Goal: Check status

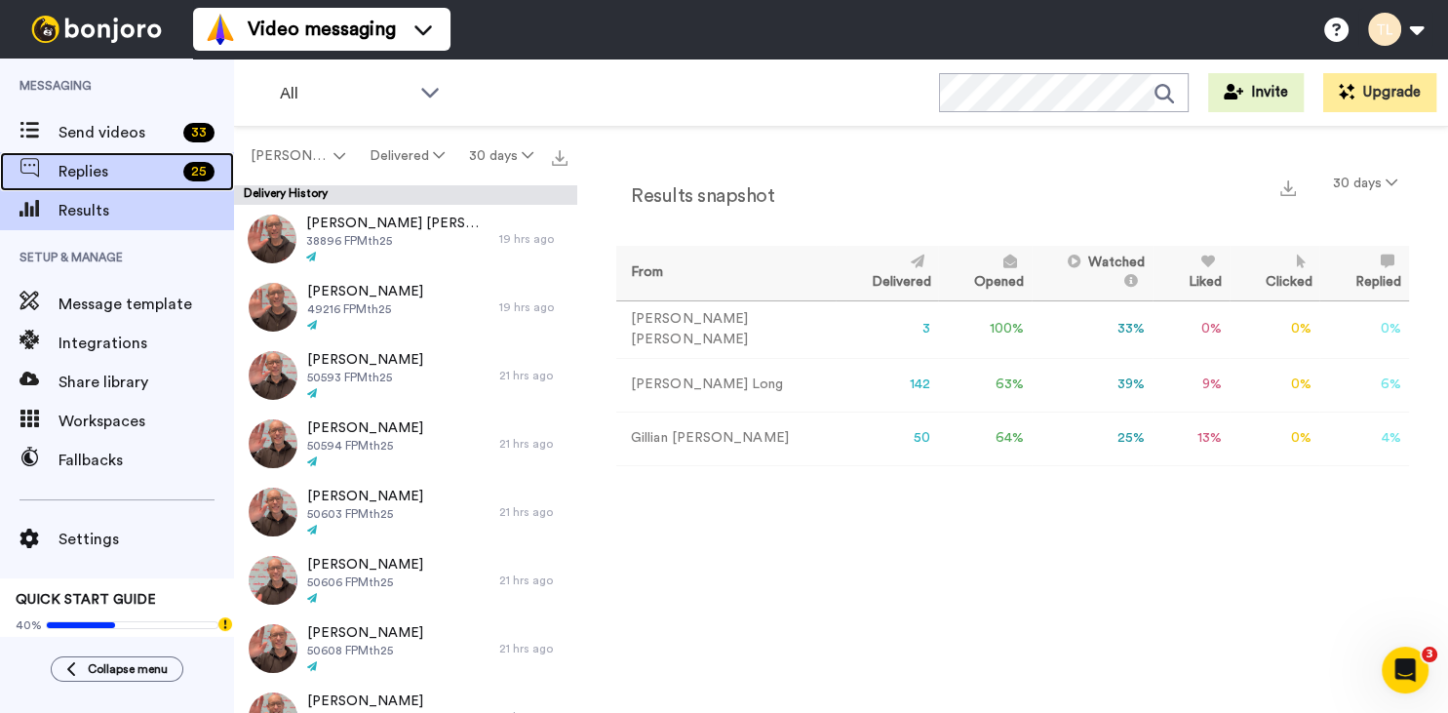
click at [68, 164] on span "Replies" at bounding box center [116, 171] width 117 height 23
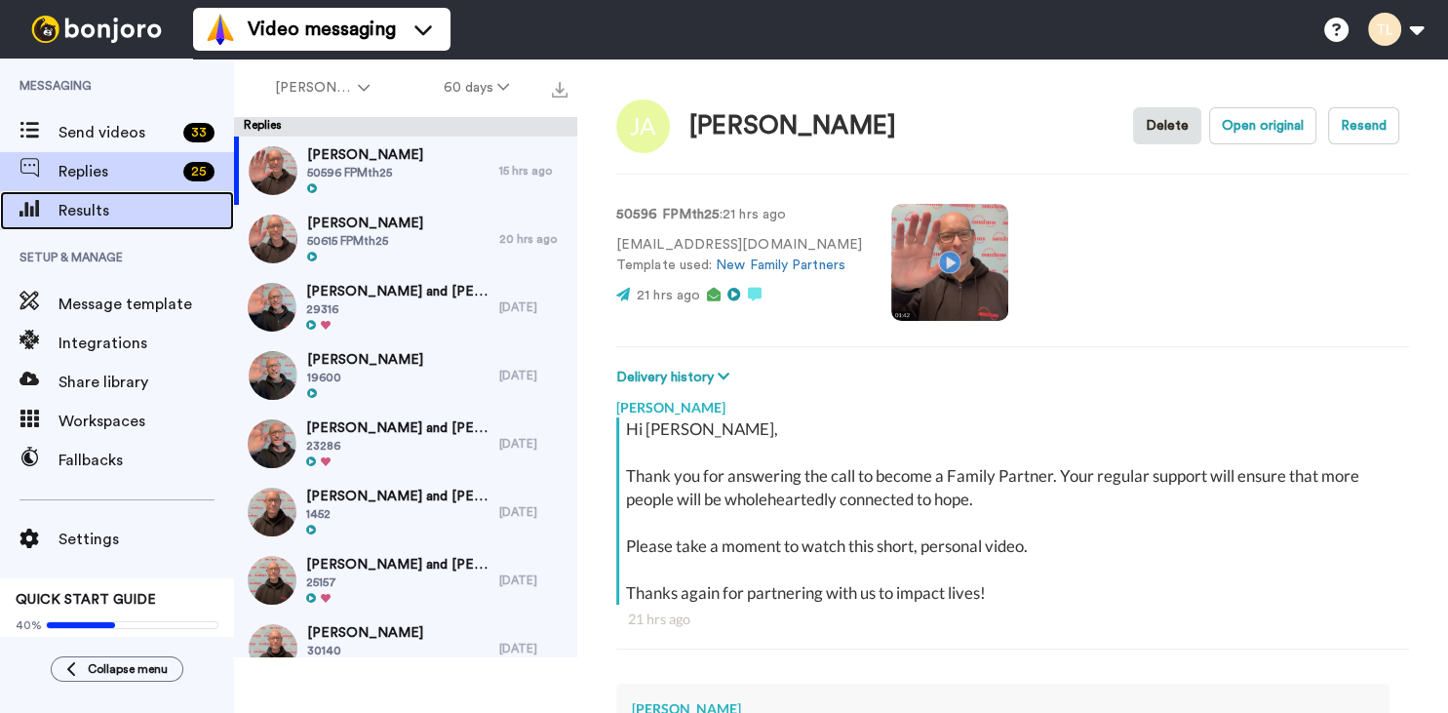
click at [95, 213] on span "Results" at bounding box center [145, 210] width 175 height 23
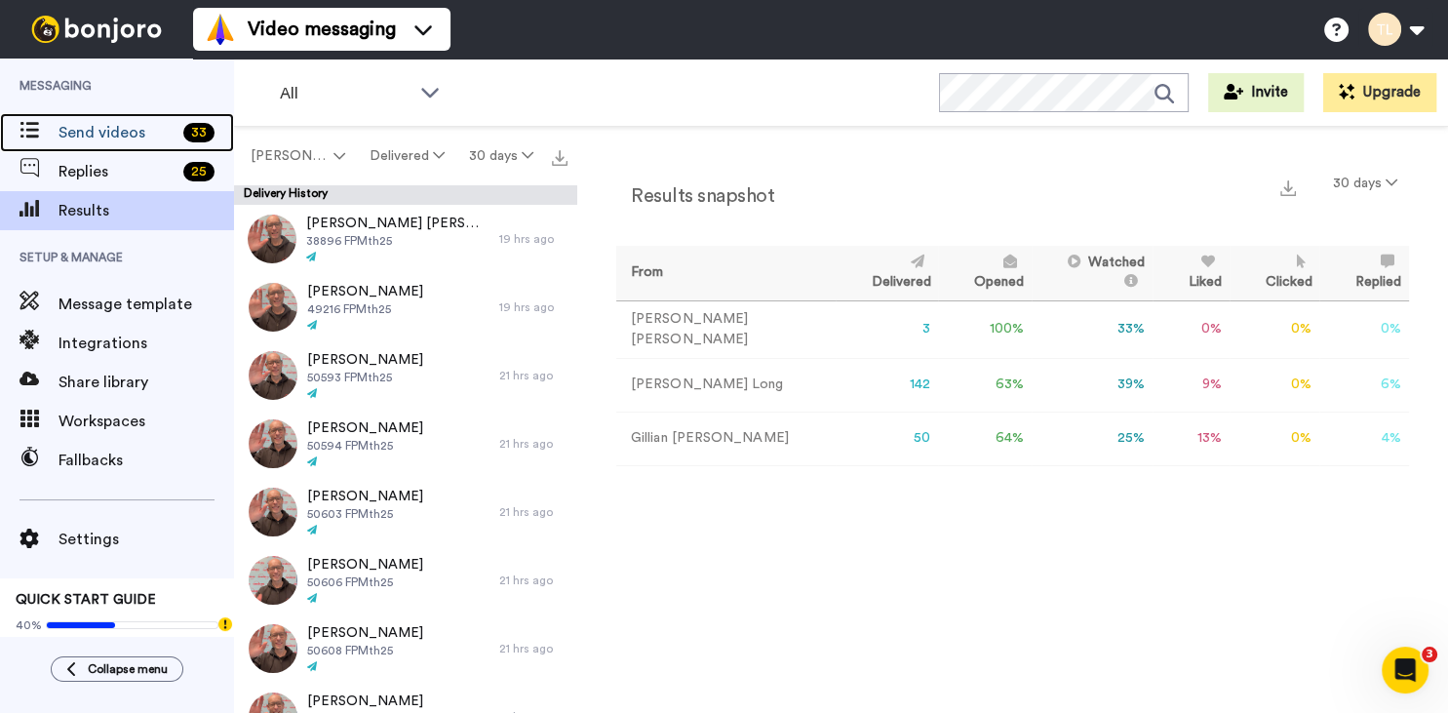
click at [124, 129] on span "Send videos" at bounding box center [116, 132] width 117 height 23
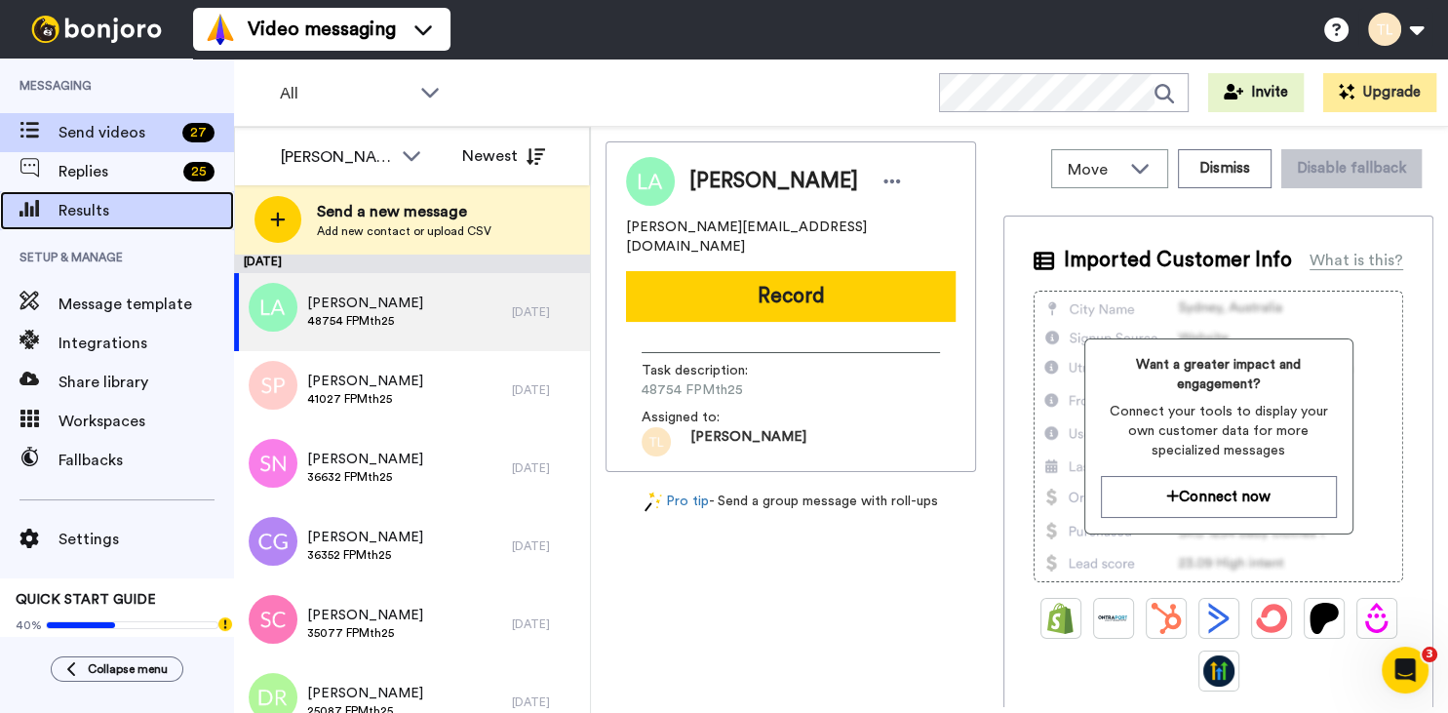
click at [84, 222] on div "Results" at bounding box center [117, 210] width 234 height 39
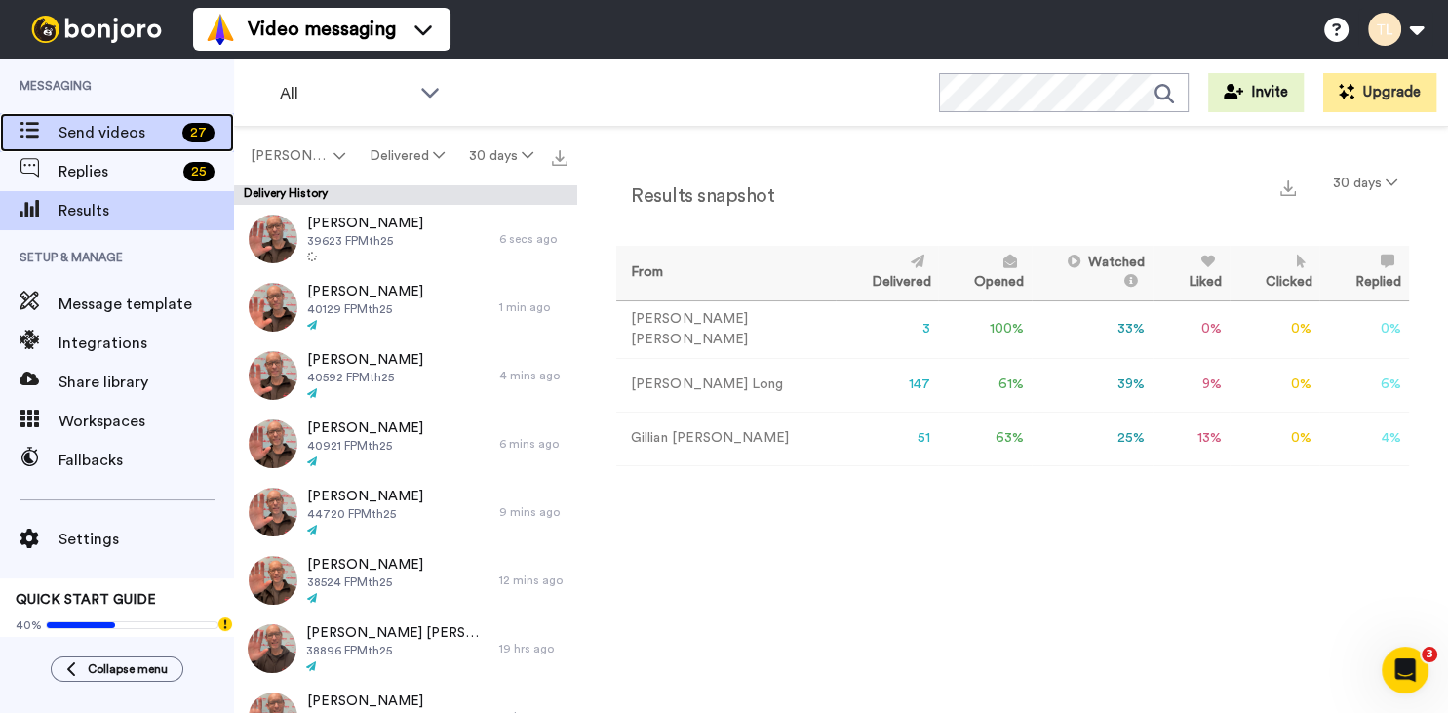
click at [131, 127] on span "Send videos" at bounding box center [116, 132] width 116 height 23
click at [127, 135] on span "Send videos" at bounding box center [116, 132] width 117 height 23
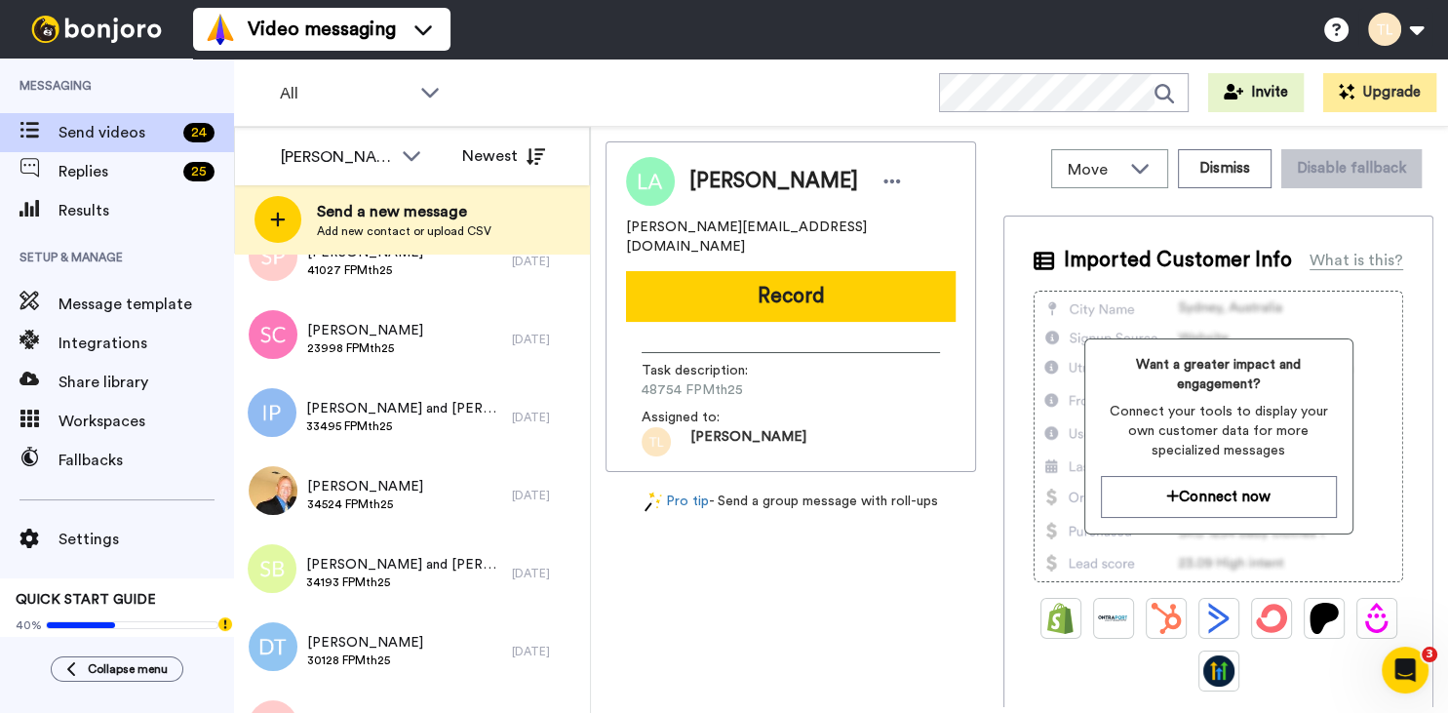
scroll to position [134, 0]
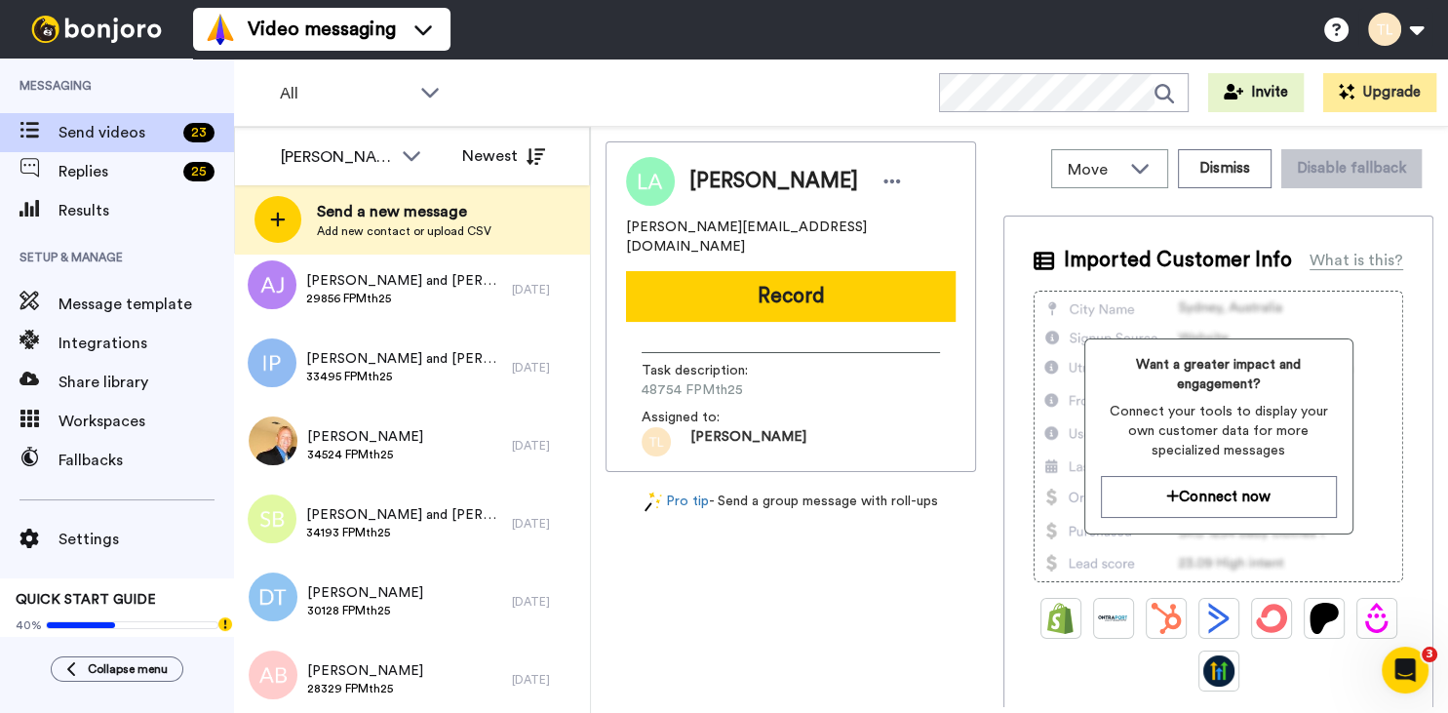
scroll to position [175, 0]
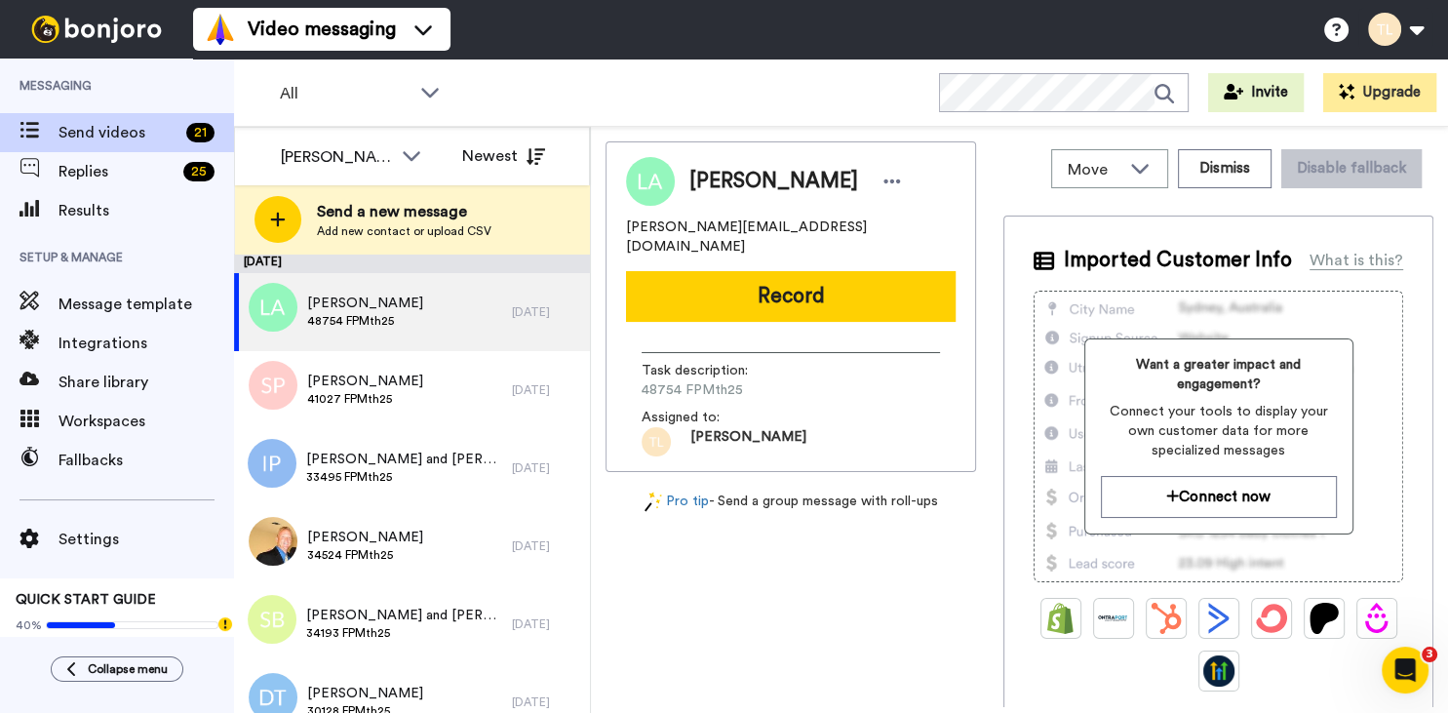
click at [107, 233] on span "Setup & Manage" at bounding box center [117, 257] width 234 height 55
click at [131, 220] on span "Results" at bounding box center [145, 210] width 175 height 23
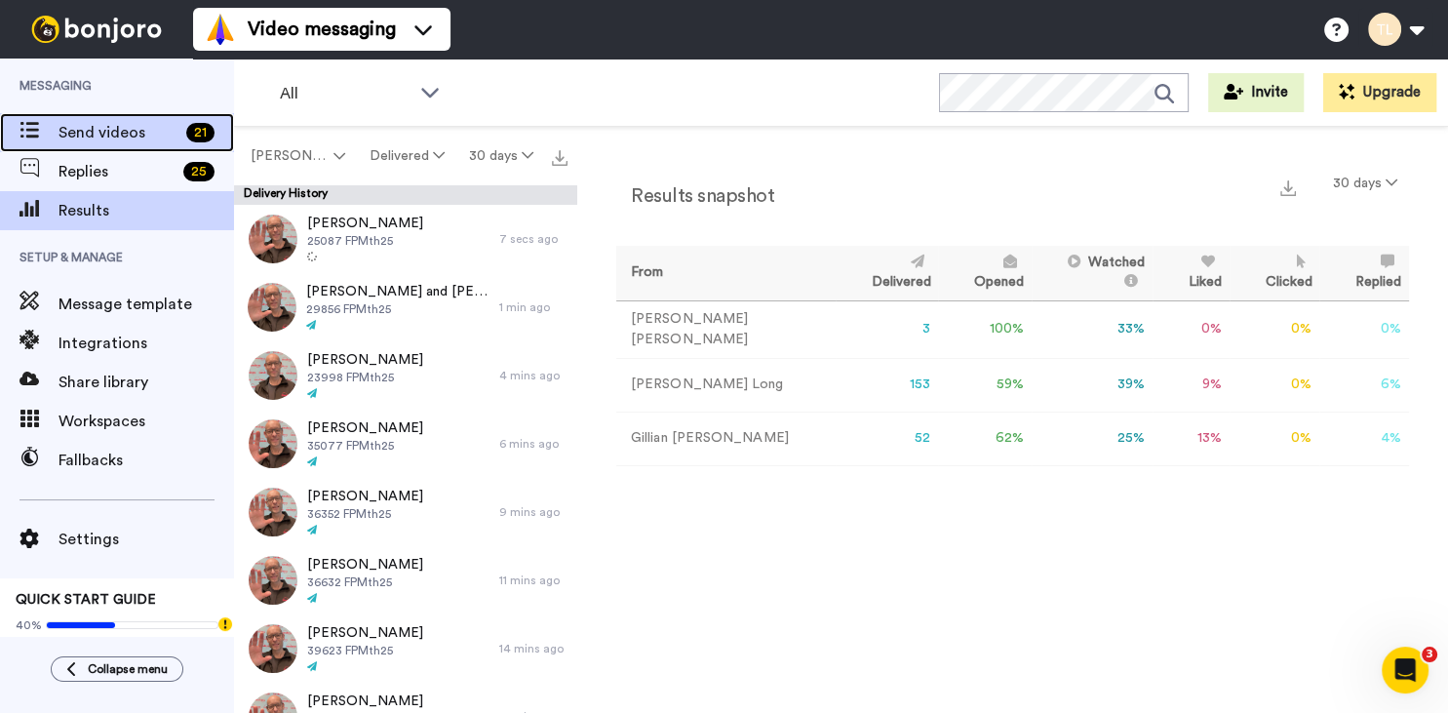
click at [135, 131] on span "Send videos" at bounding box center [118, 132] width 120 height 23
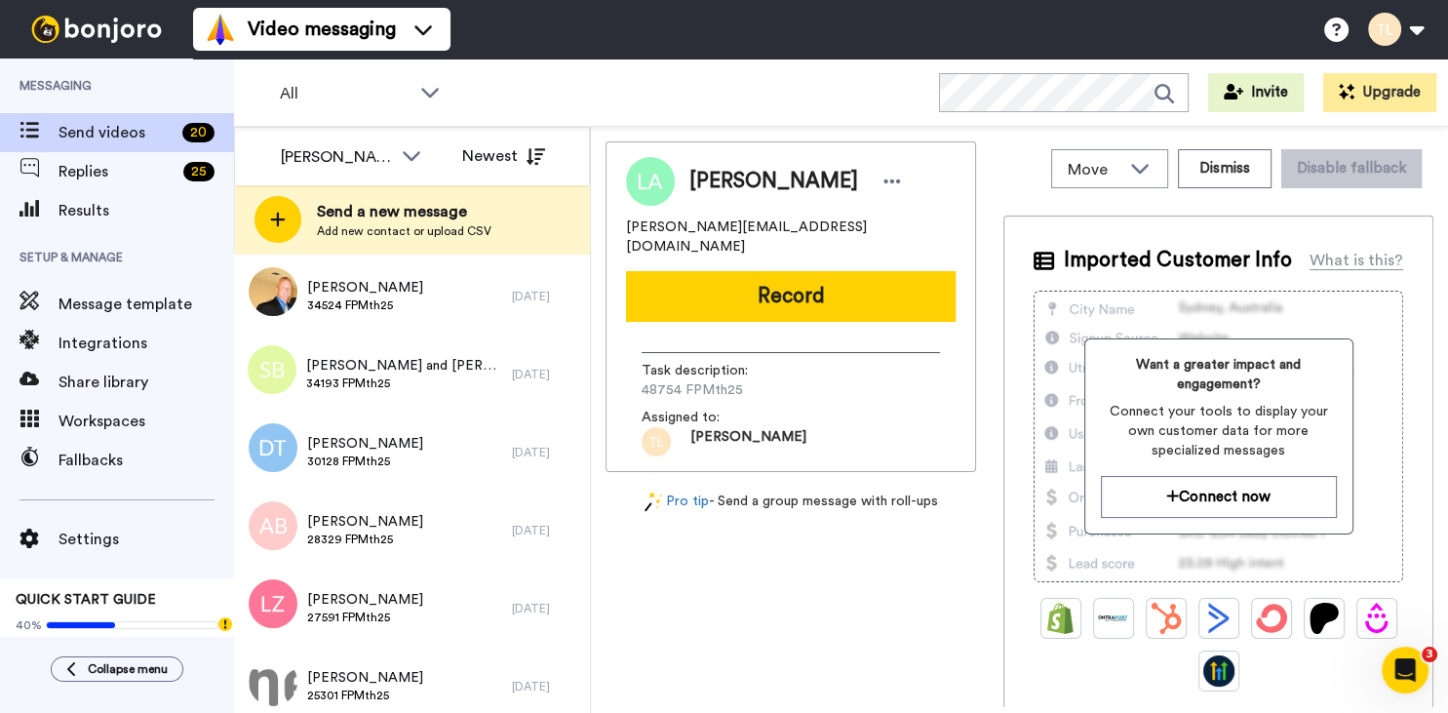
scroll to position [174, 0]
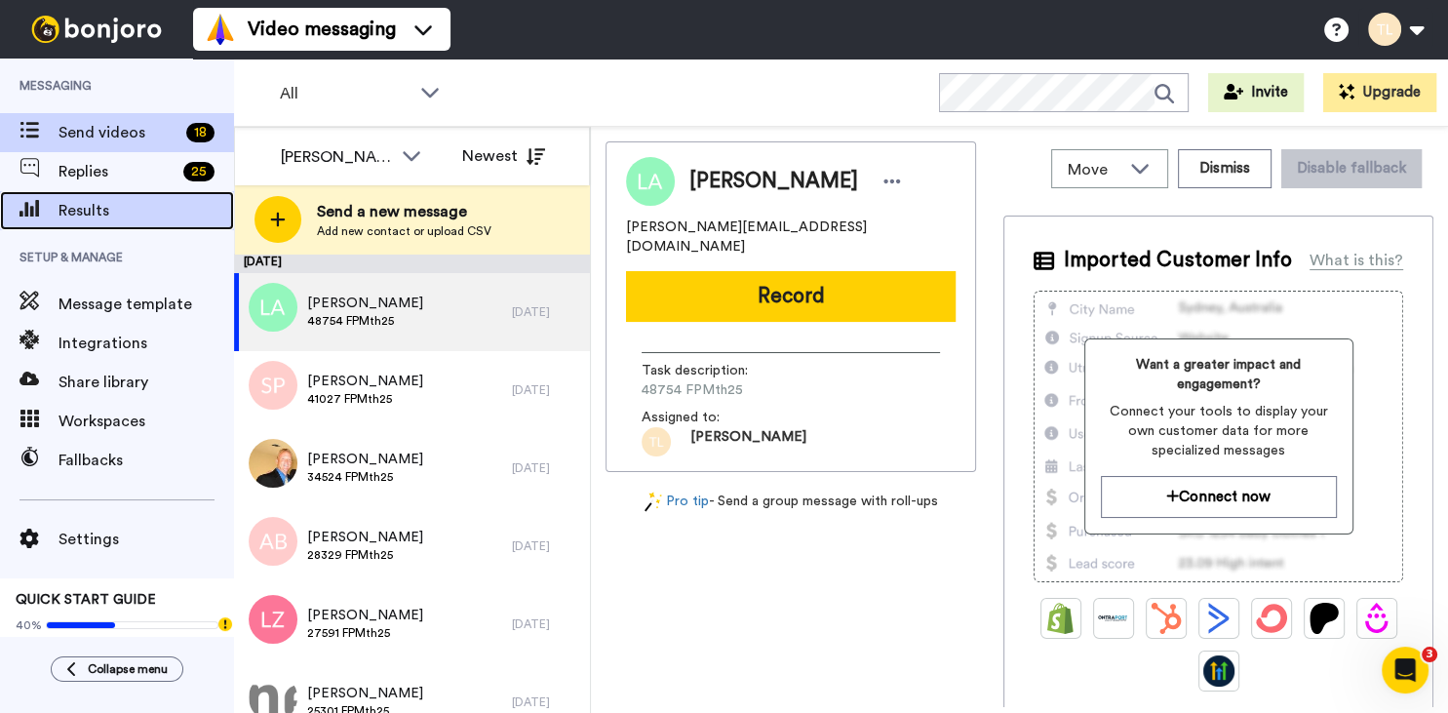
click at [64, 220] on span "Results" at bounding box center [145, 210] width 175 height 23
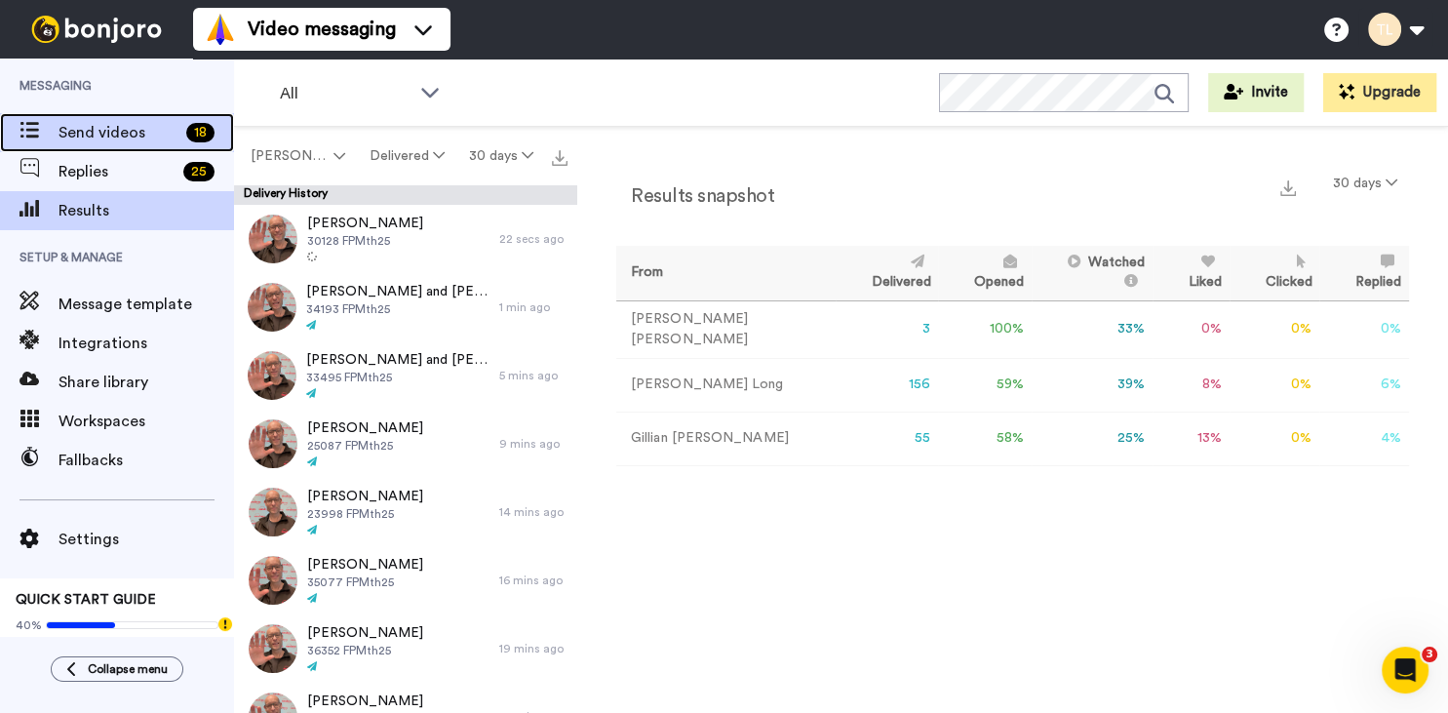
click at [77, 134] on span "Send videos" at bounding box center [118, 132] width 120 height 23
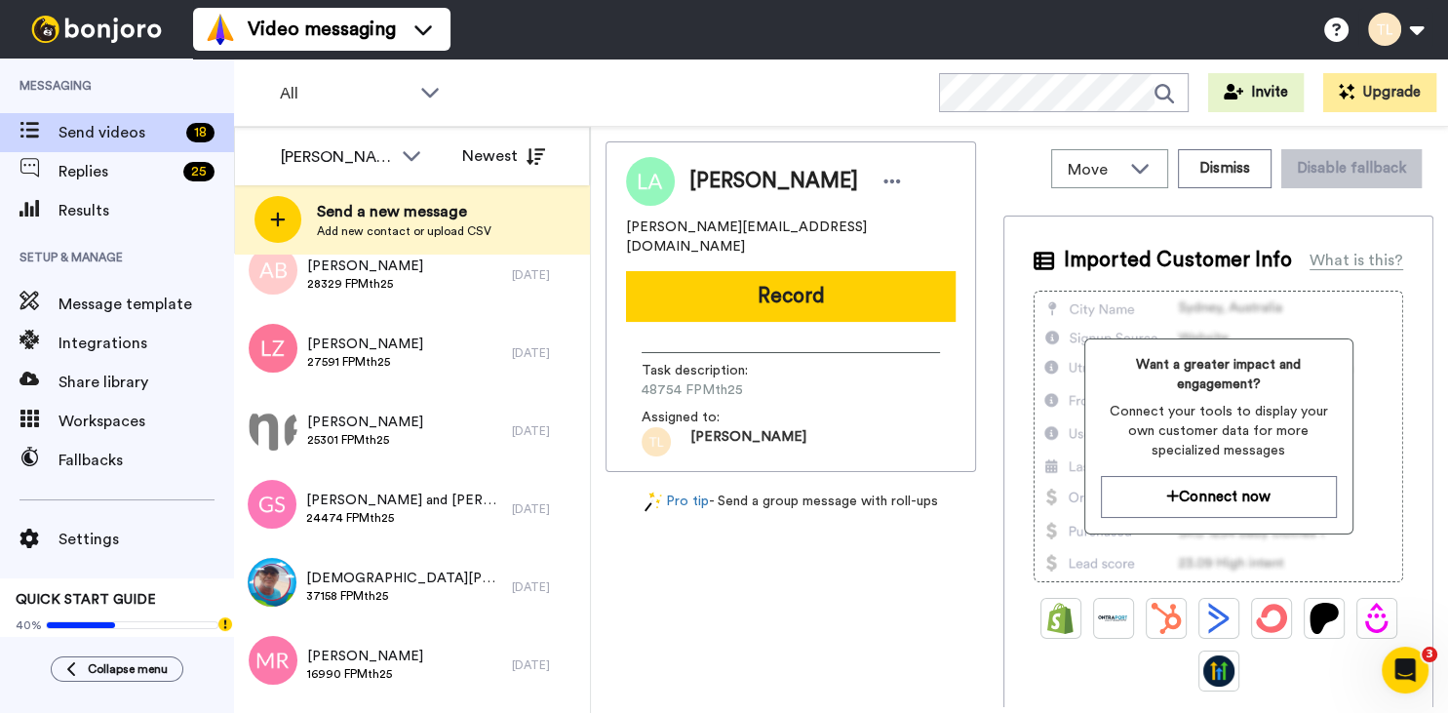
scroll to position [269, 0]
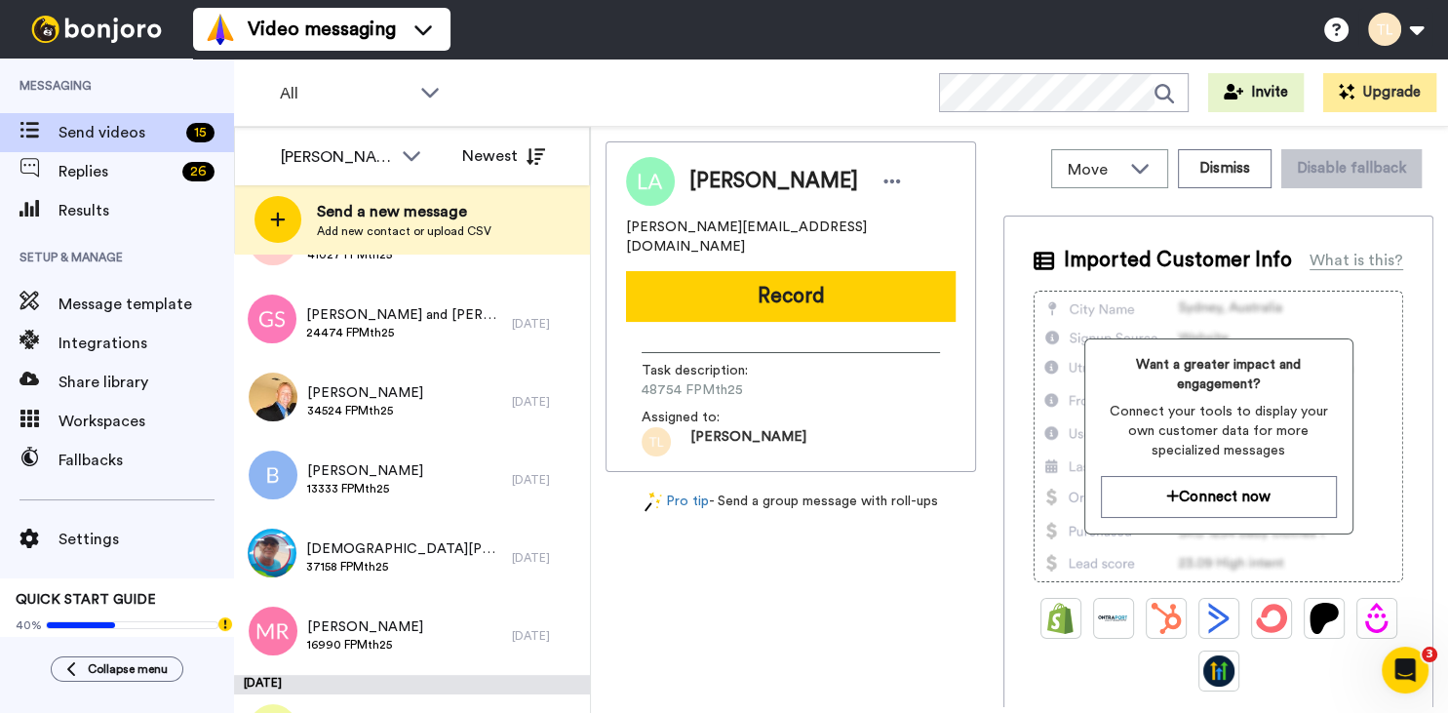
scroll to position [153, 0]
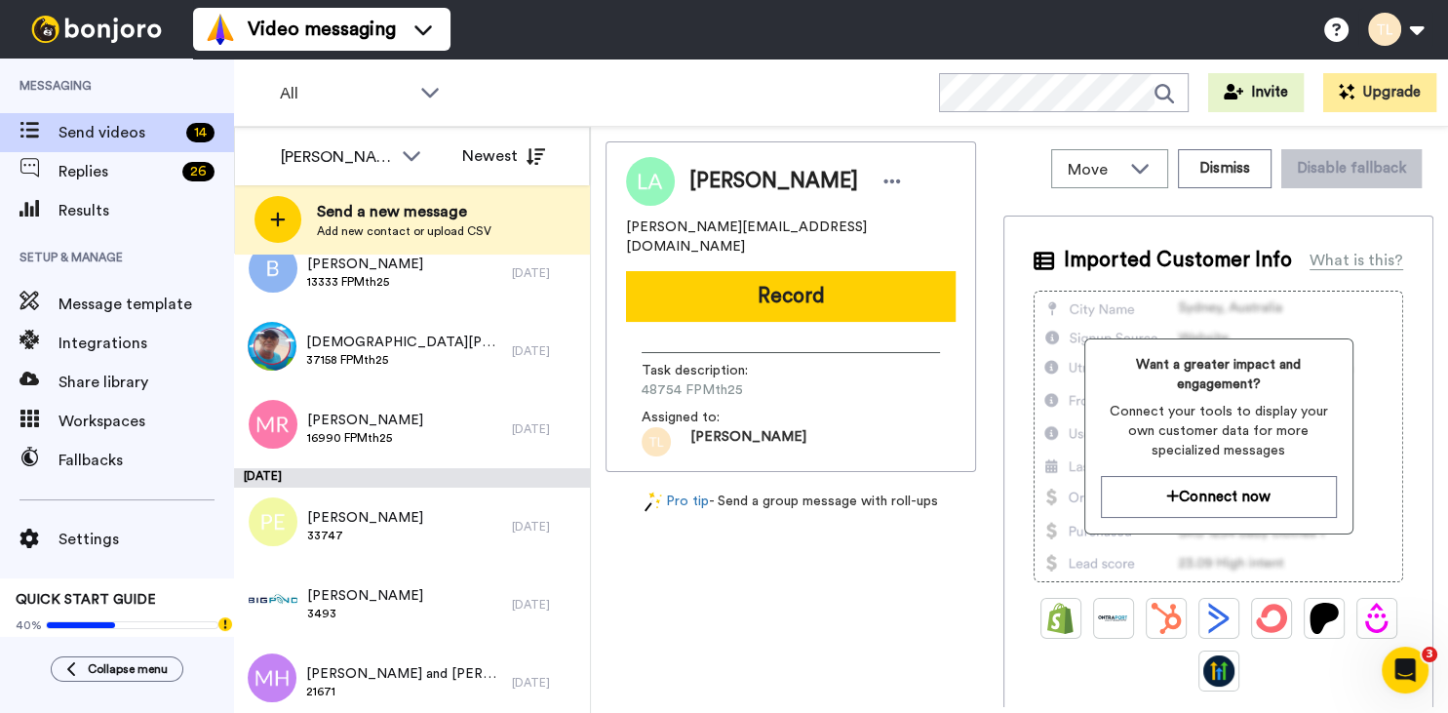
scroll to position [275, 0]
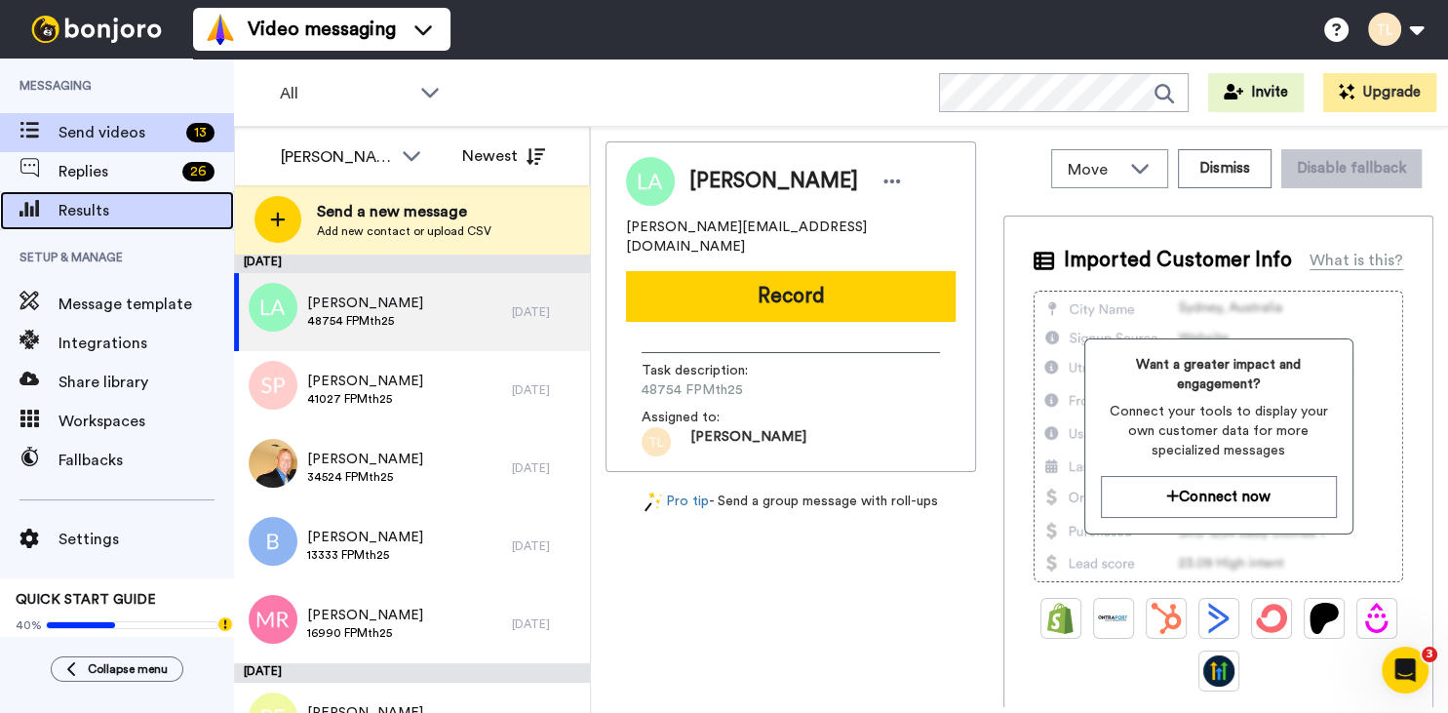
click at [137, 216] on span "Results" at bounding box center [145, 210] width 175 height 23
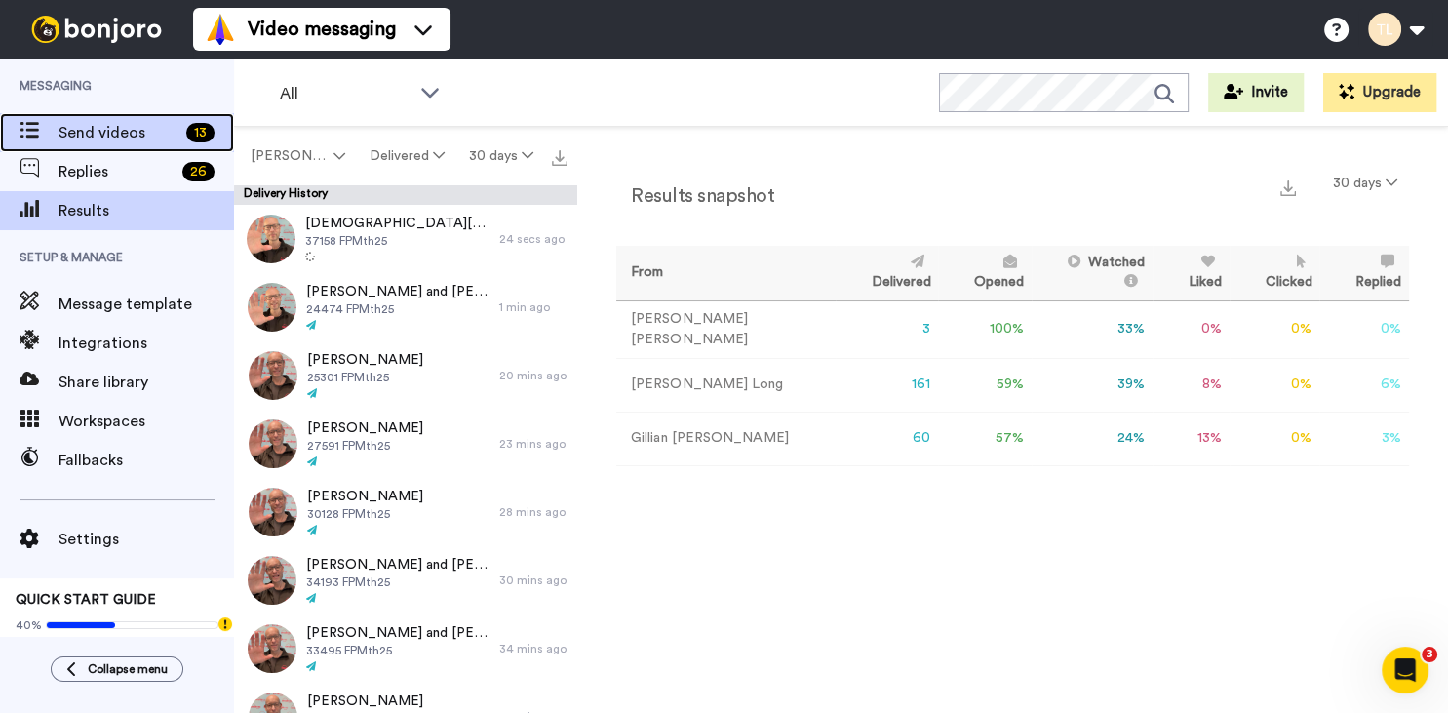
click at [135, 137] on span "Send videos" at bounding box center [118, 132] width 120 height 23
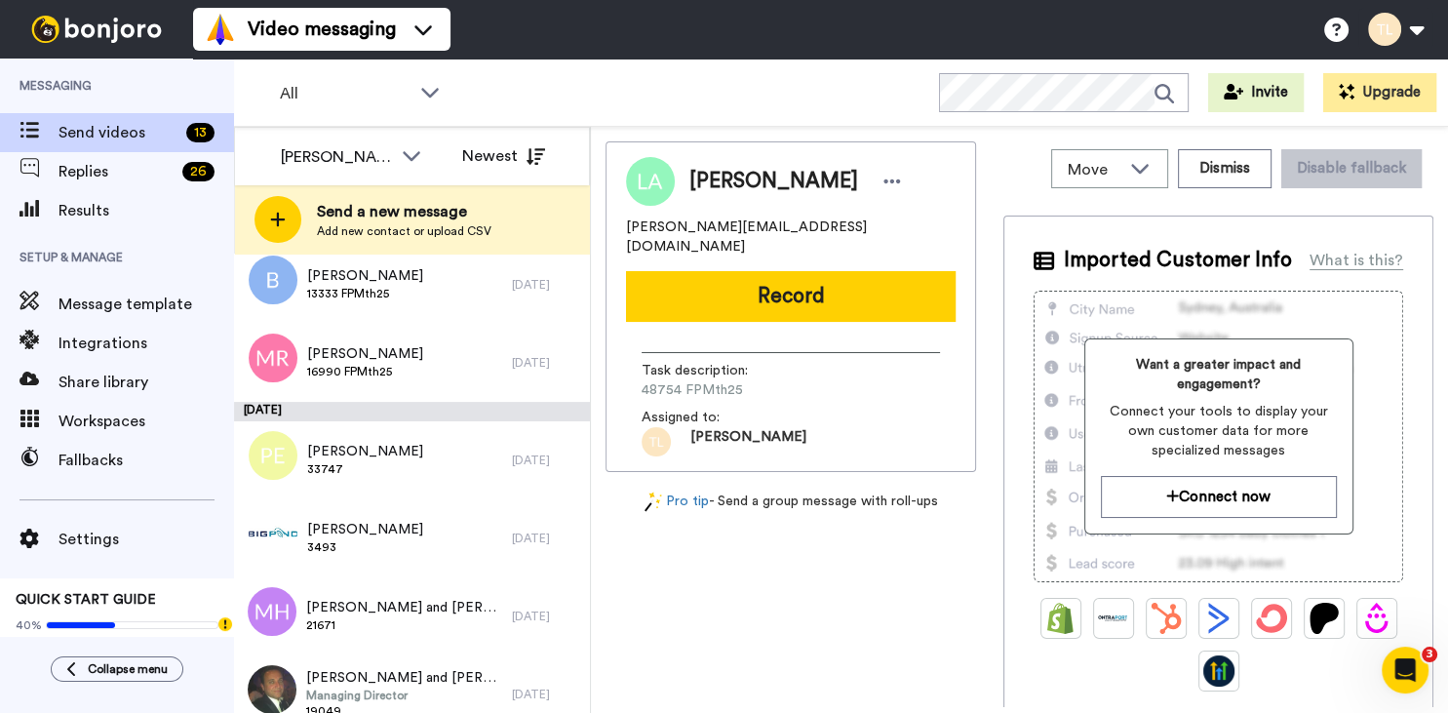
scroll to position [266, 0]
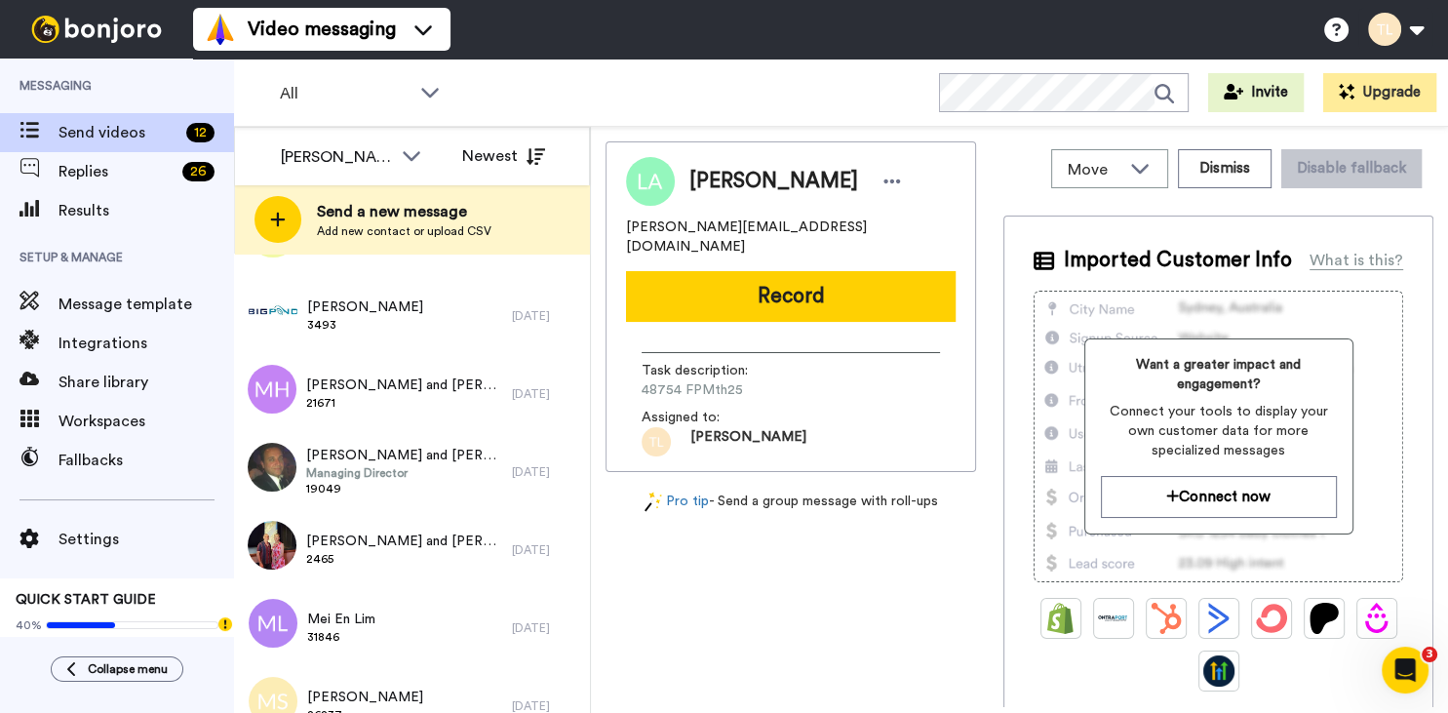
scroll to position [408, 0]
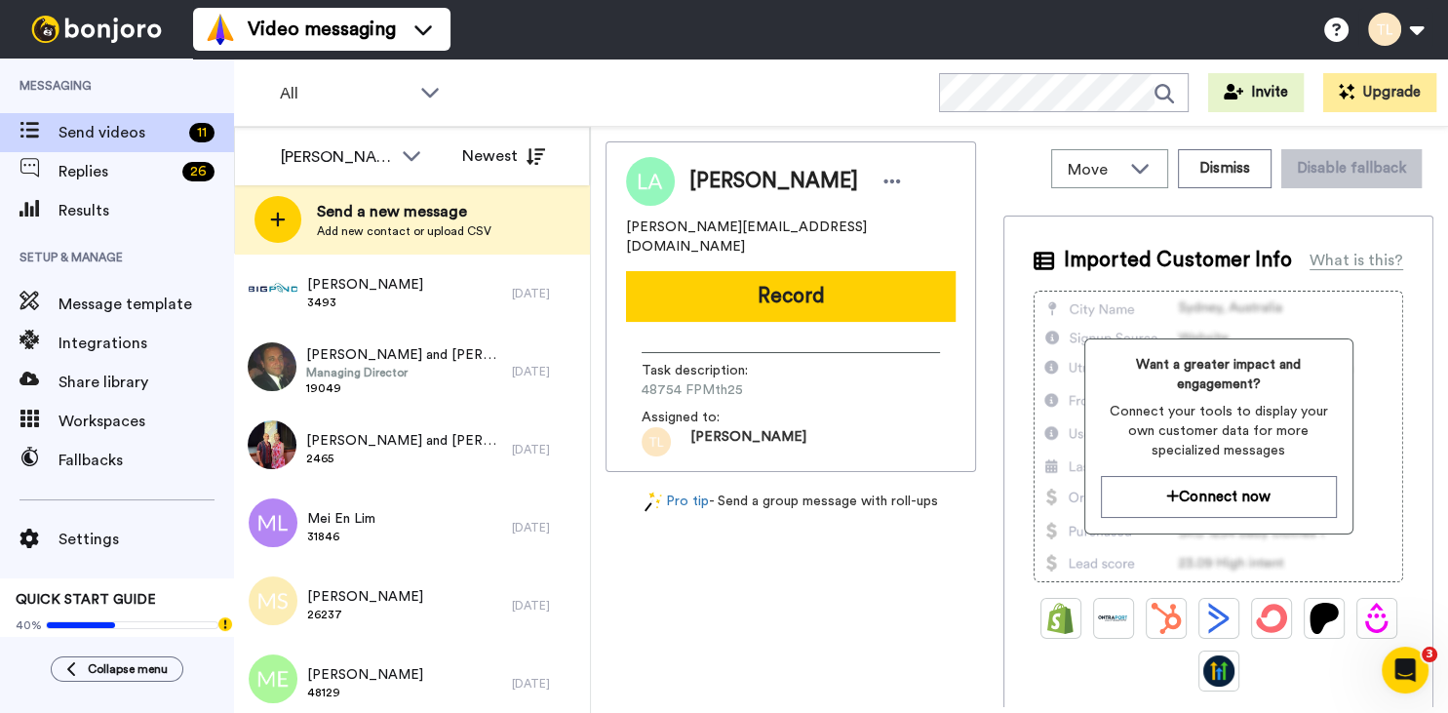
scroll to position [437, 0]
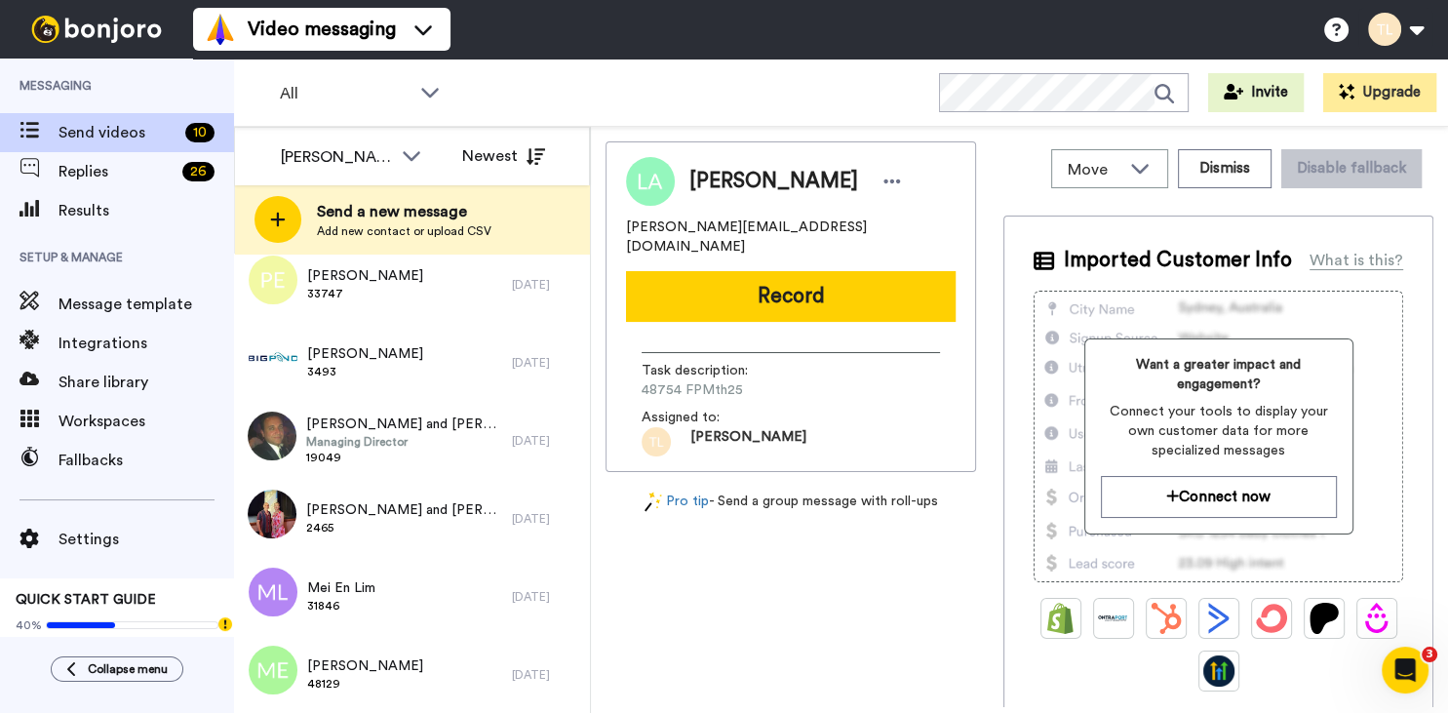
scroll to position [359, 0]
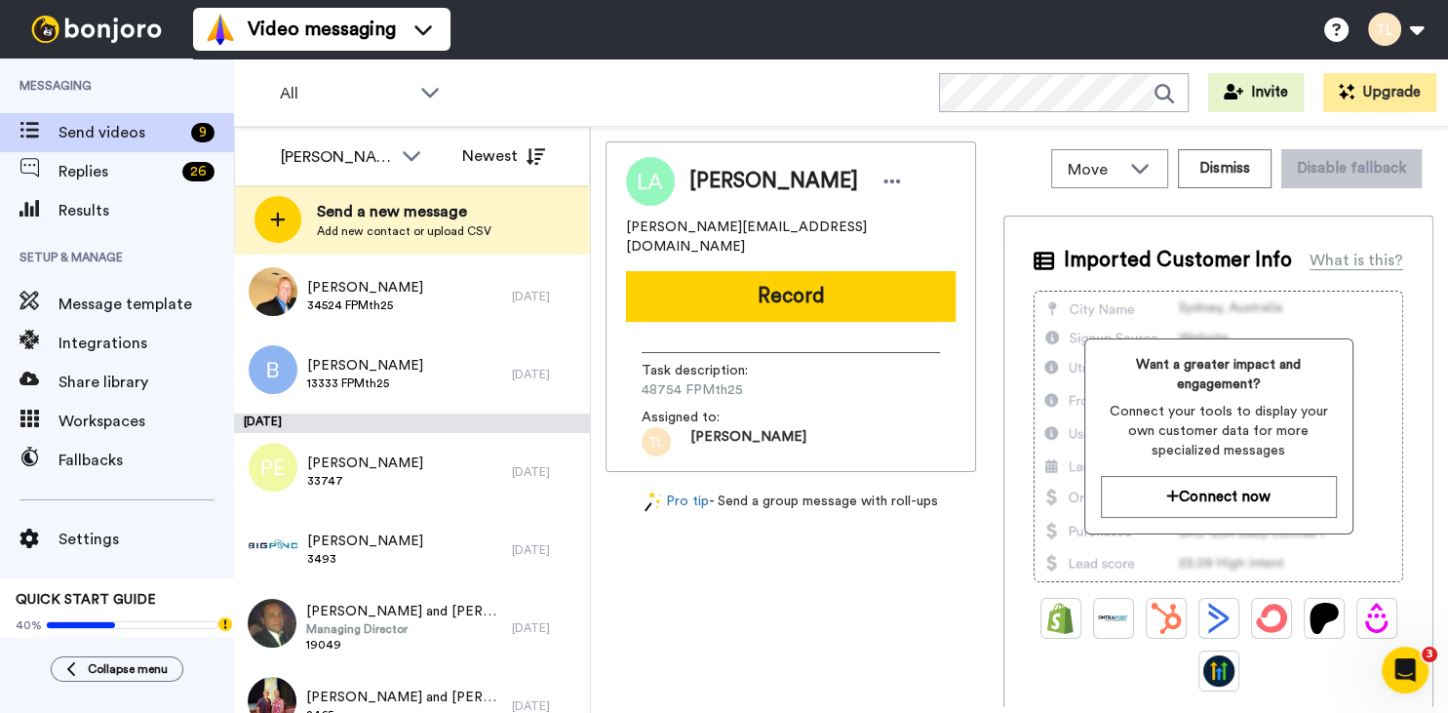
scroll to position [281, 0]
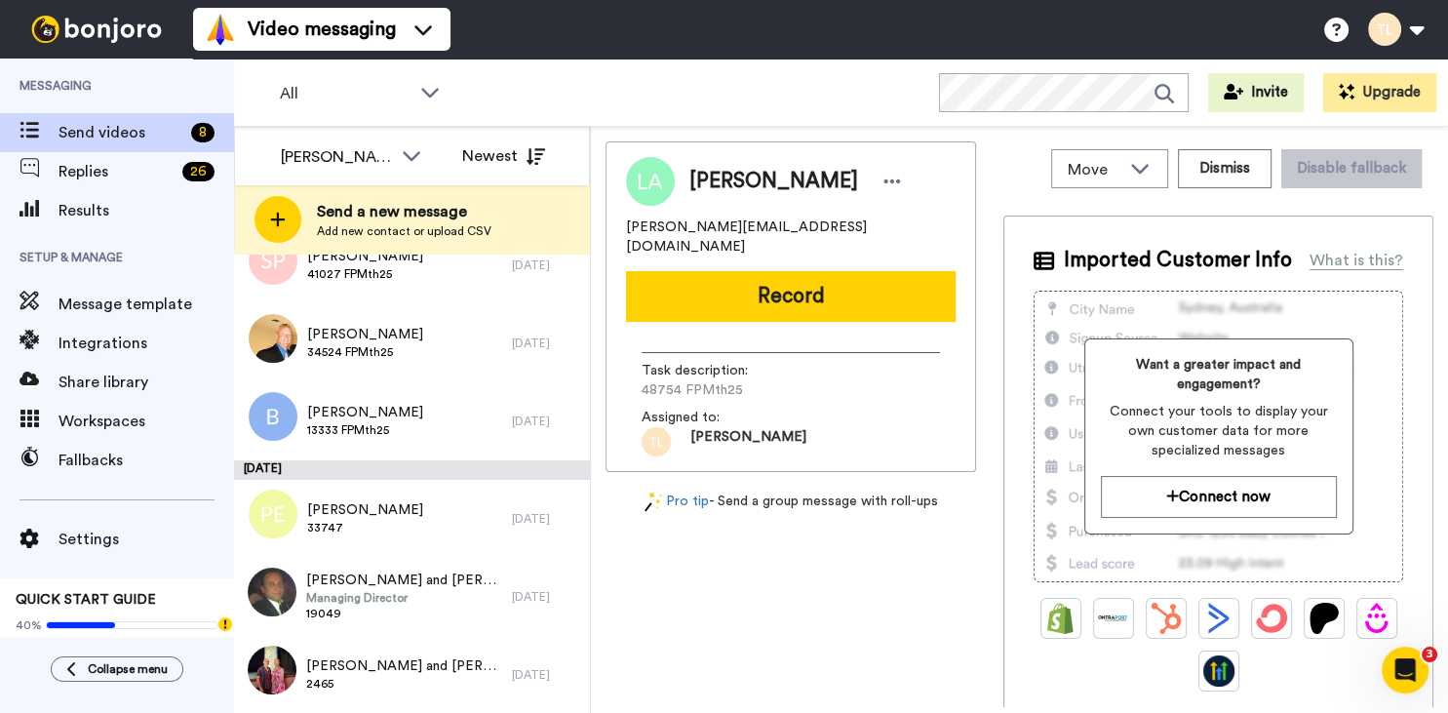
scroll to position [203, 0]
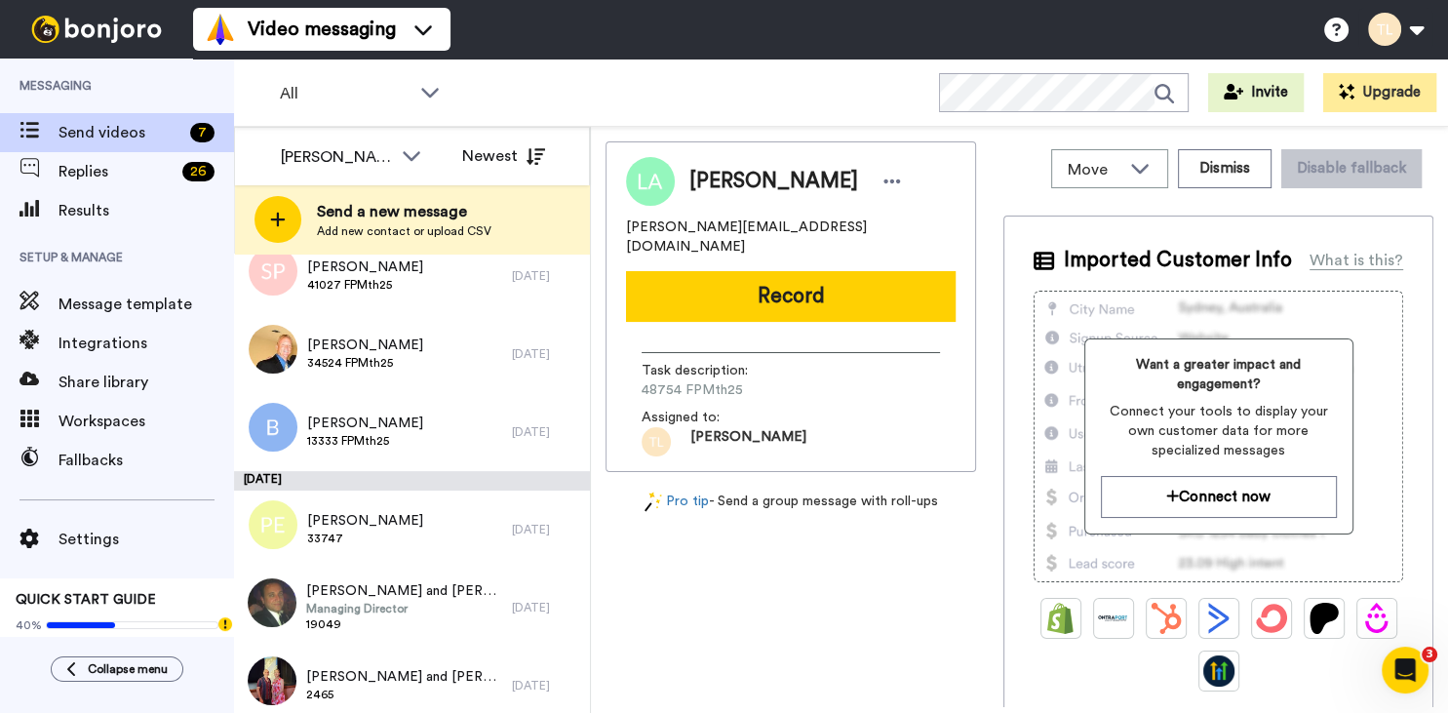
scroll to position [125, 0]
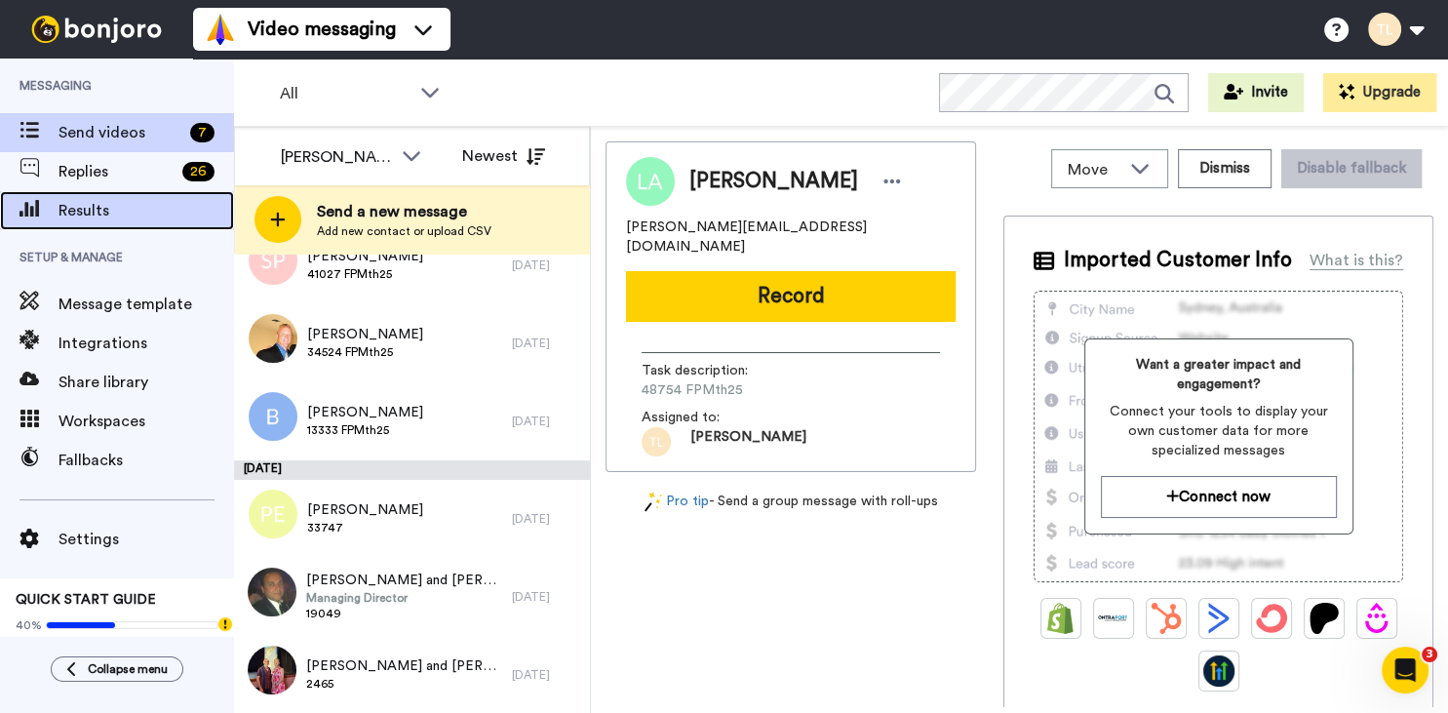
click at [80, 213] on span "Results" at bounding box center [145, 210] width 175 height 23
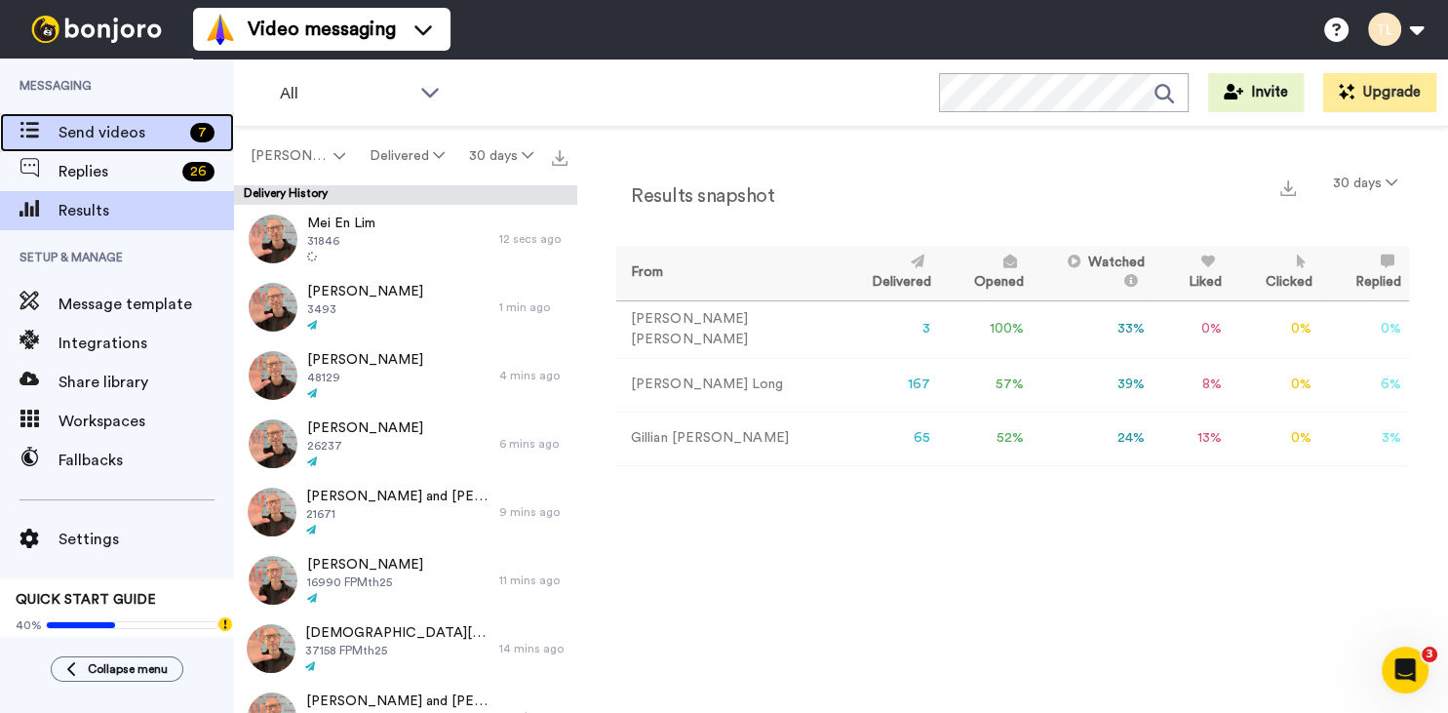
click at [108, 132] on span "Send videos" at bounding box center [120, 132] width 124 height 23
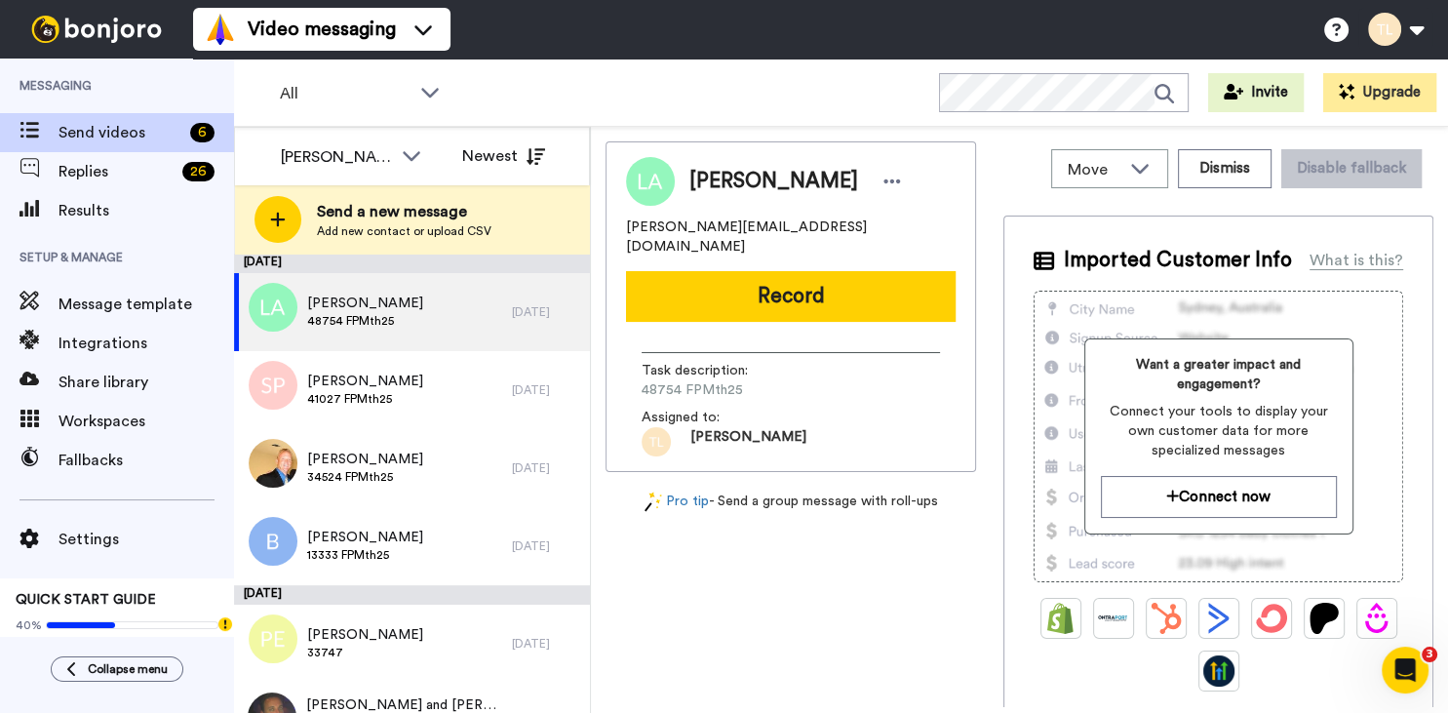
scroll to position [47, 0]
